Goal: Communication & Community: Share content

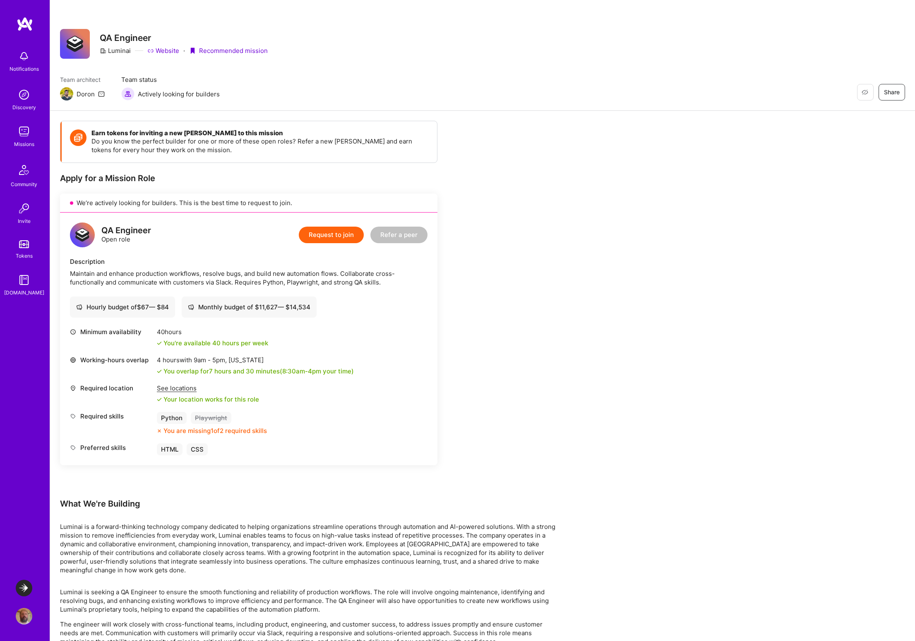
scroll to position [31, 0]
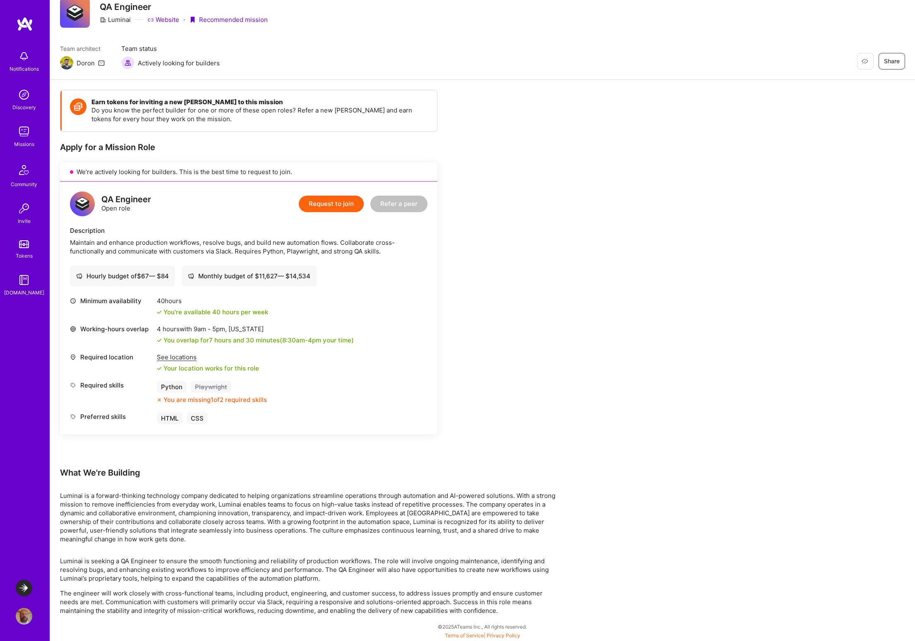
click at [395, 206] on button "Refer a peer" at bounding box center [398, 204] width 57 height 17
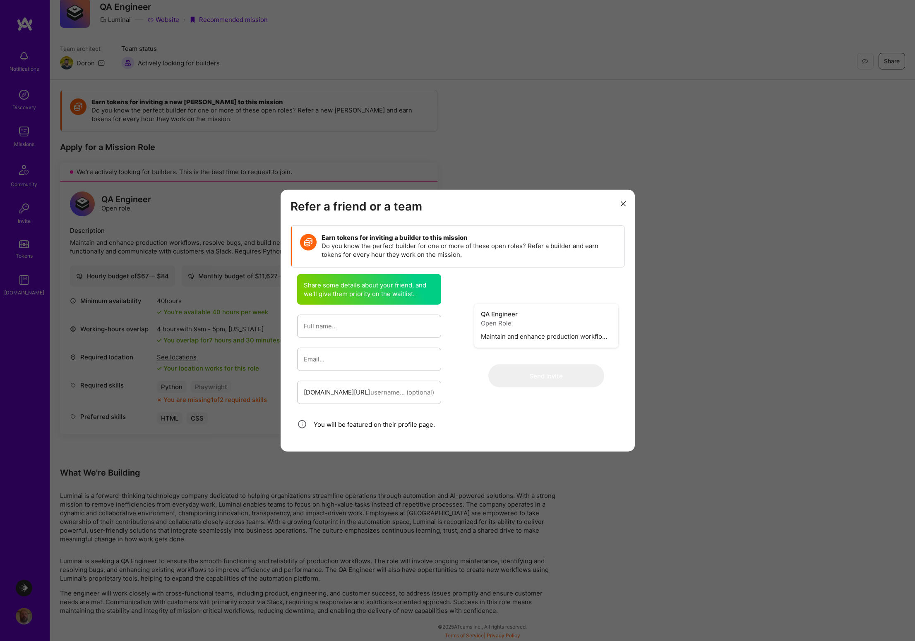
click at [342, 327] on input "modal" at bounding box center [369, 326] width 131 height 21
type input "Zach Chapman"
type input "zchapman1989@gmail.com"
click at [559, 376] on button "Send Invite" at bounding box center [546, 375] width 116 height 23
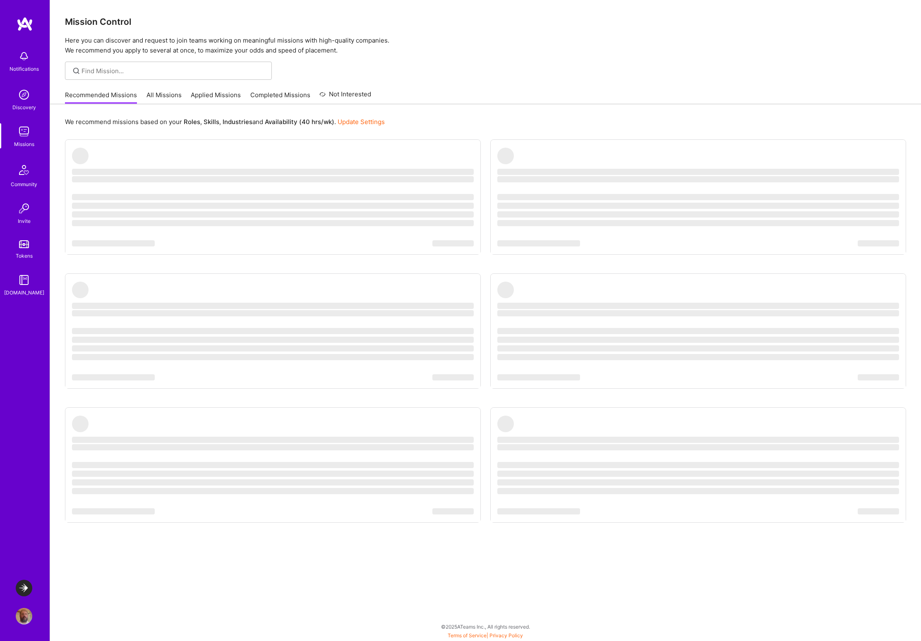
click at [213, 94] on link "Applied Missions" at bounding box center [216, 98] width 50 height 14
